Goal: Transaction & Acquisition: Purchase product/service

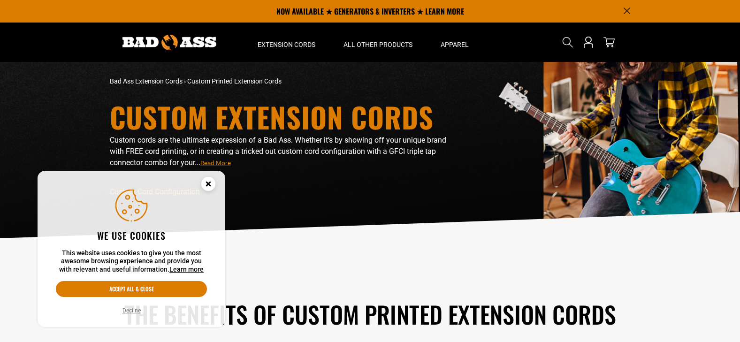
click at [205, 181] on circle "Cookie Consent" at bounding box center [208, 184] width 14 height 14
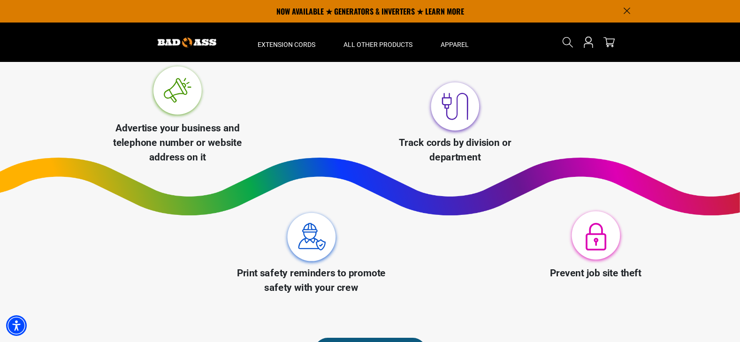
scroll to position [47, 0]
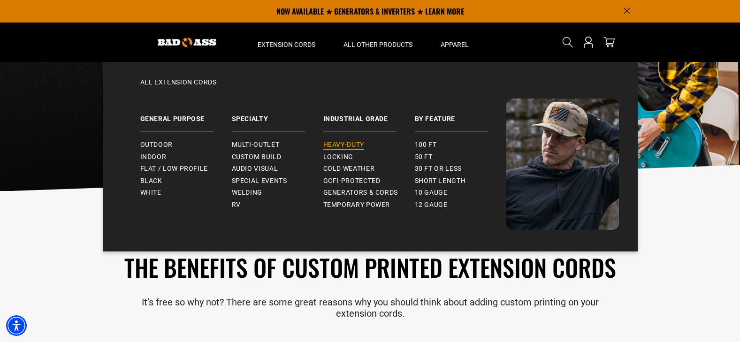
click at [352, 143] on span "Heavy-Duty" at bounding box center [343, 145] width 41 height 8
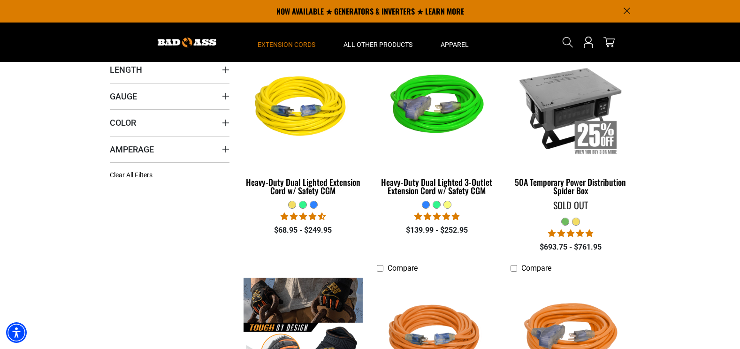
scroll to position [235, 0]
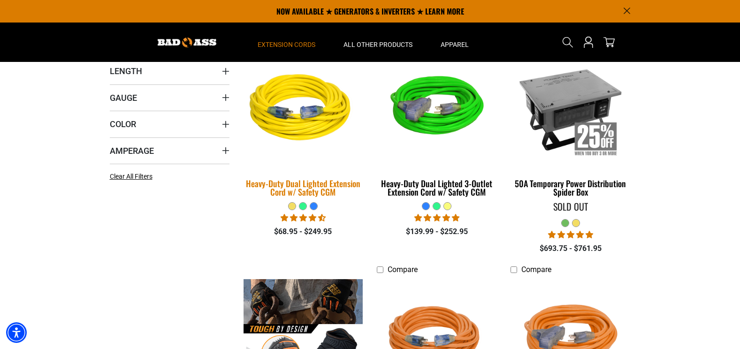
click at [322, 187] on div "Heavy-Duty Dual Lighted Extension Cord w/ Safety CGM" at bounding box center [304, 187] width 120 height 17
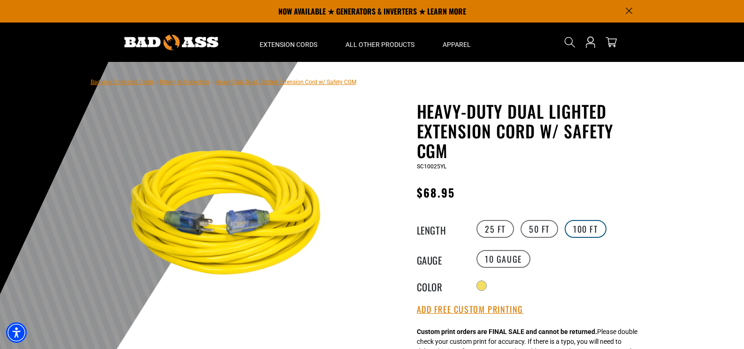
click at [583, 224] on label "100 FT" at bounding box center [586, 229] width 42 height 18
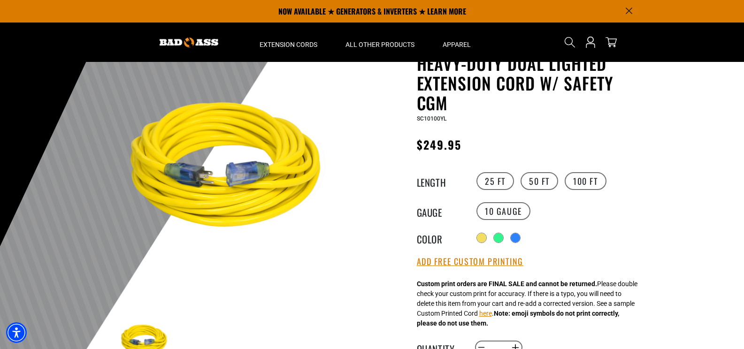
scroll to position [47, 0]
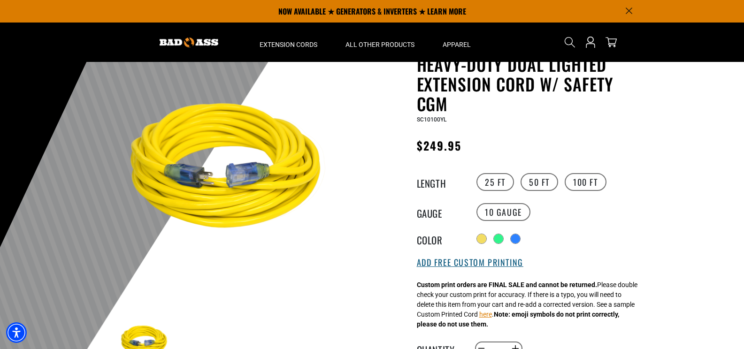
click at [450, 261] on button "Add Free Custom Printing" at bounding box center [470, 263] width 107 height 10
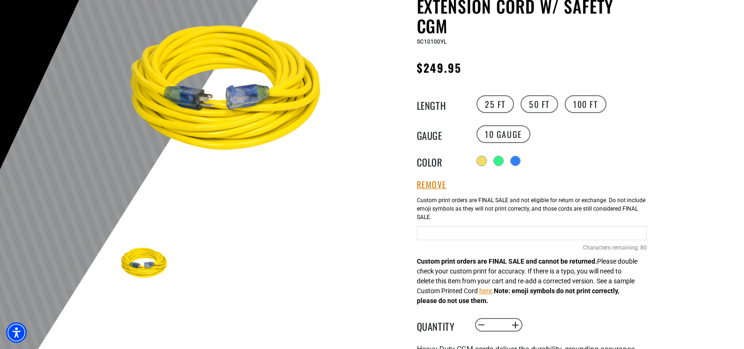
scroll to position [141, 0]
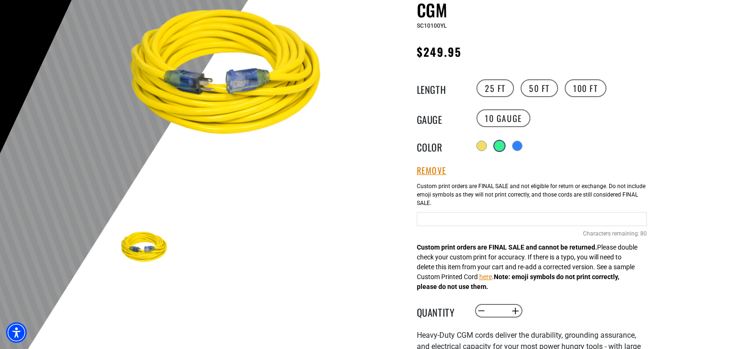
click at [498, 145] on div at bounding box center [499, 145] width 9 height 9
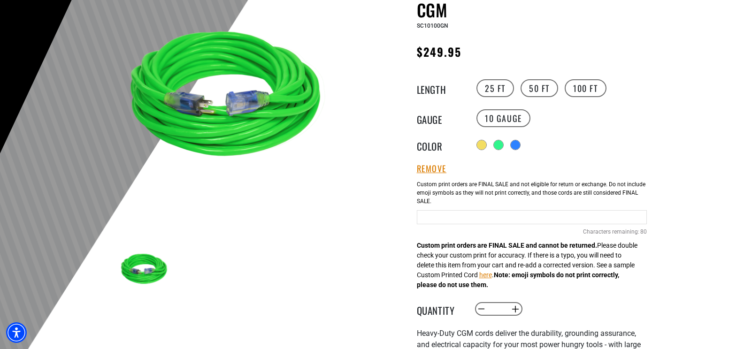
click at [454, 217] on input "Green Cables" at bounding box center [532, 217] width 230 height 14
type input "**********"
